Goal: Information Seeking & Learning: Understand process/instructions

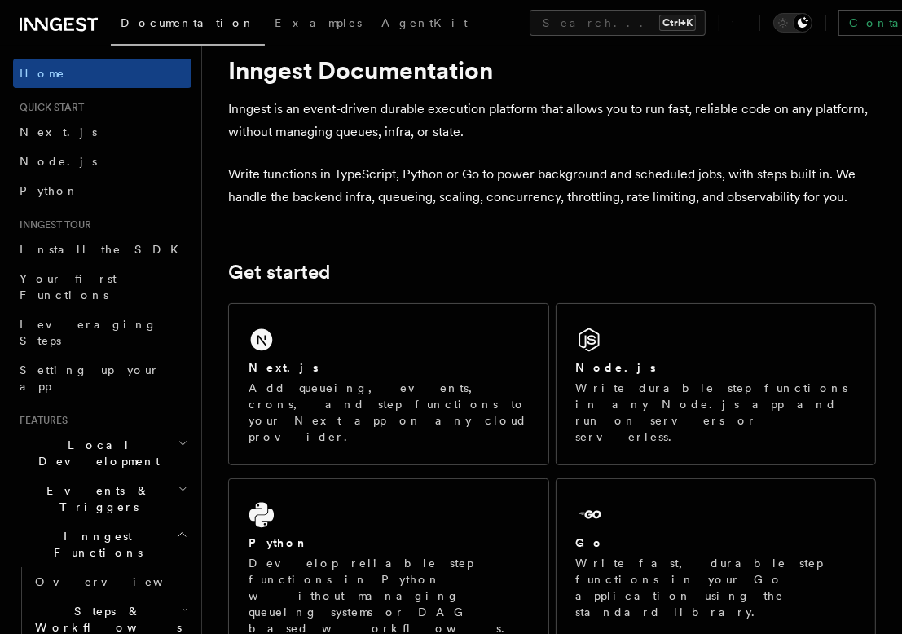
scroll to position [82, 0]
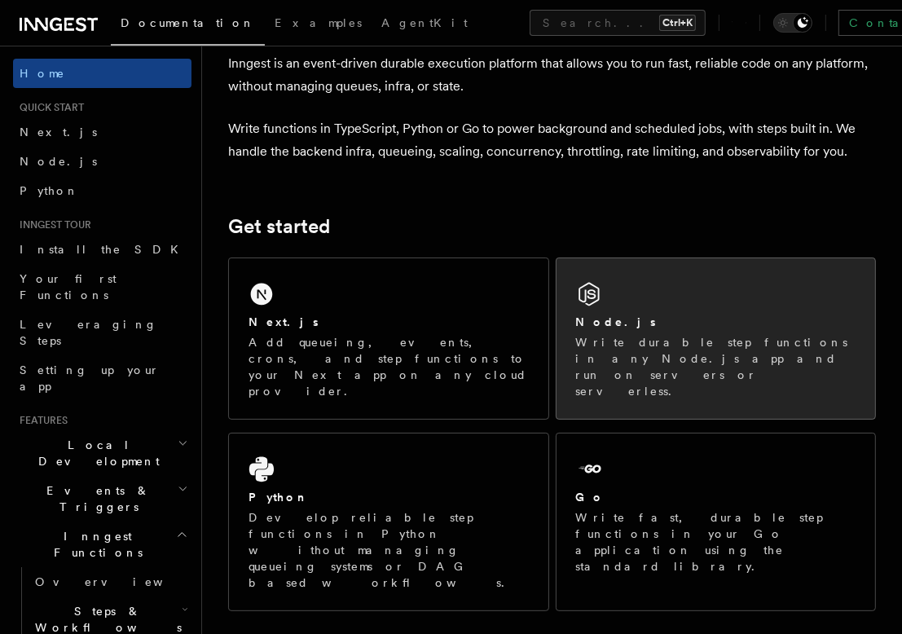
click at [651, 275] on div "Node.js Write durable step functions in any Node.js app and run on servers or s…" at bounding box center [717, 338] width 320 height 161
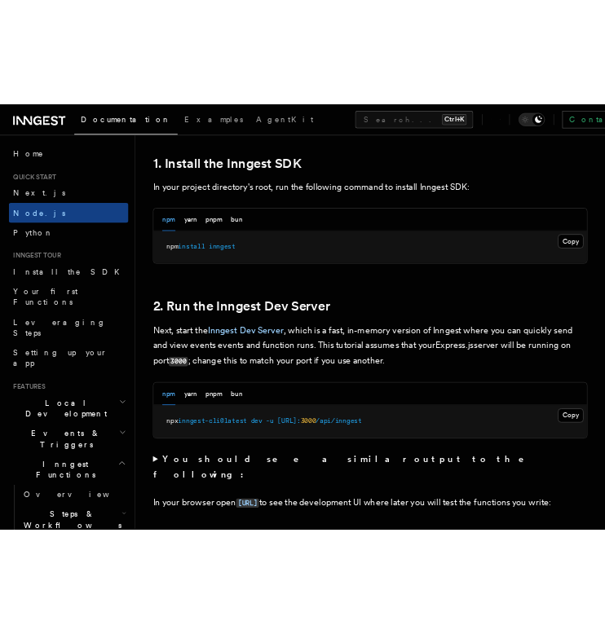
scroll to position [1060, 0]
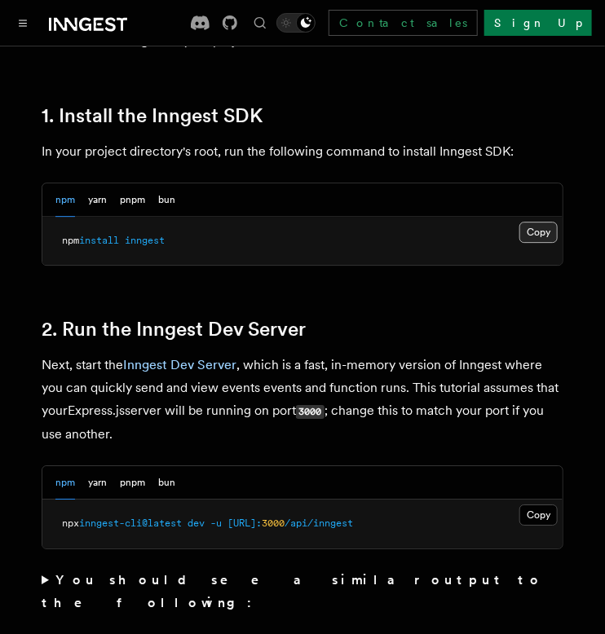
click at [541, 236] on button "Copy Copied" at bounding box center [538, 232] width 38 height 21
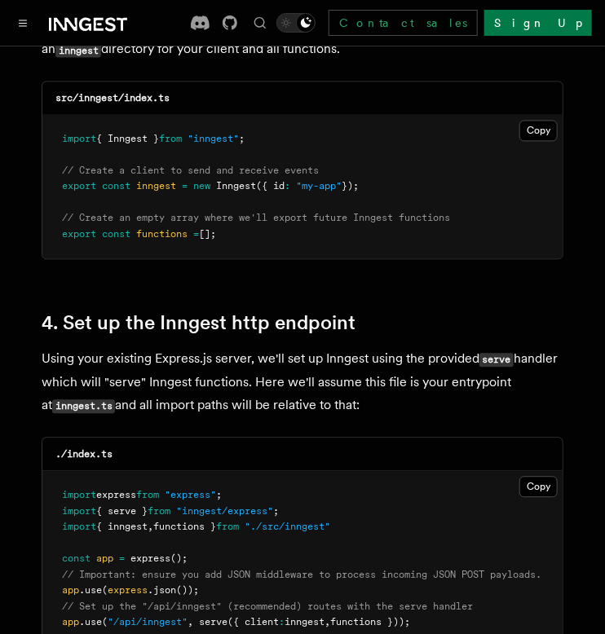
scroll to position [2201, 0]
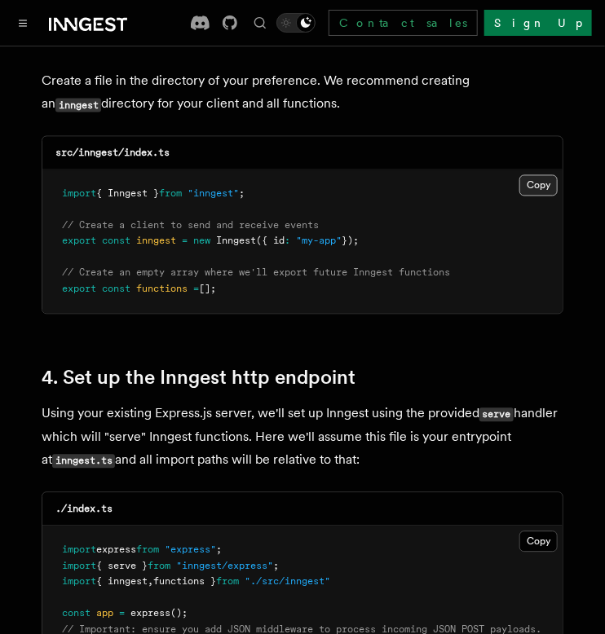
click at [535, 175] on button "Copy Copied" at bounding box center [538, 185] width 38 height 21
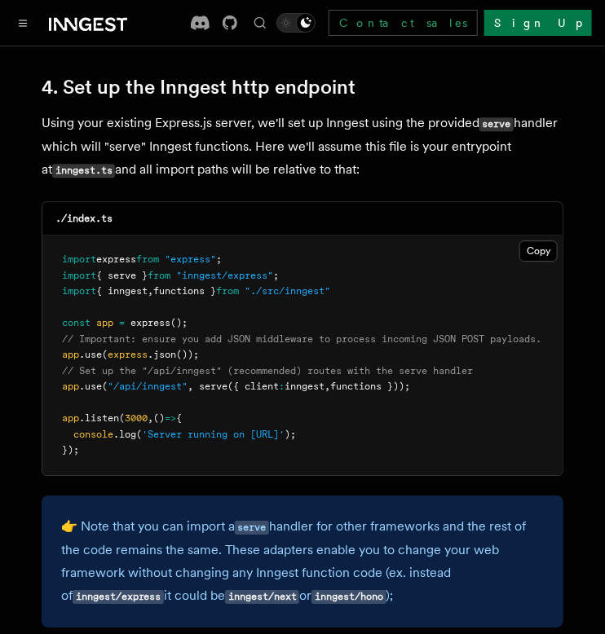
scroll to position [2527, 0]
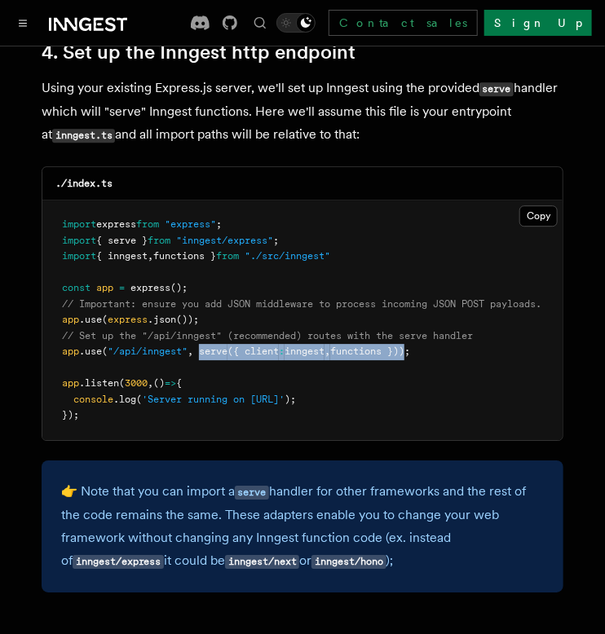
drag, startPoint x: 203, startPoint y: 334, endPoint x: 421, endPoint y: 337, distance: 217.7
click at [410, 346] on span "app .use ( "/api/inngest" , serve ({ client : inngest , functions }));" at bounding box center [236, 351] width 348 height 11
copy span "serve ({ client : inngest , functions })"
